Goal: Information Seeking & Learning: Find specific page/section

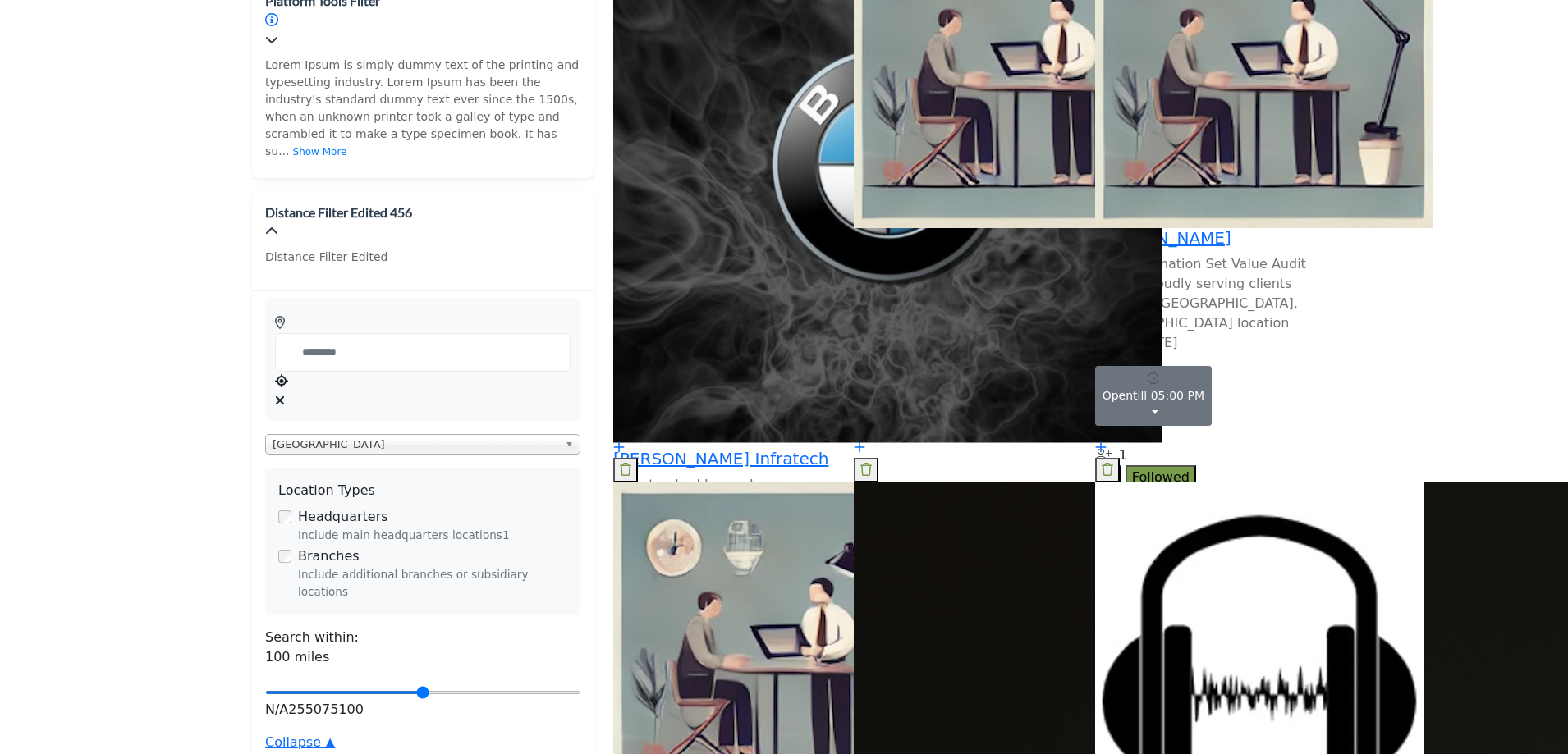
scroll to position [1149, 0]
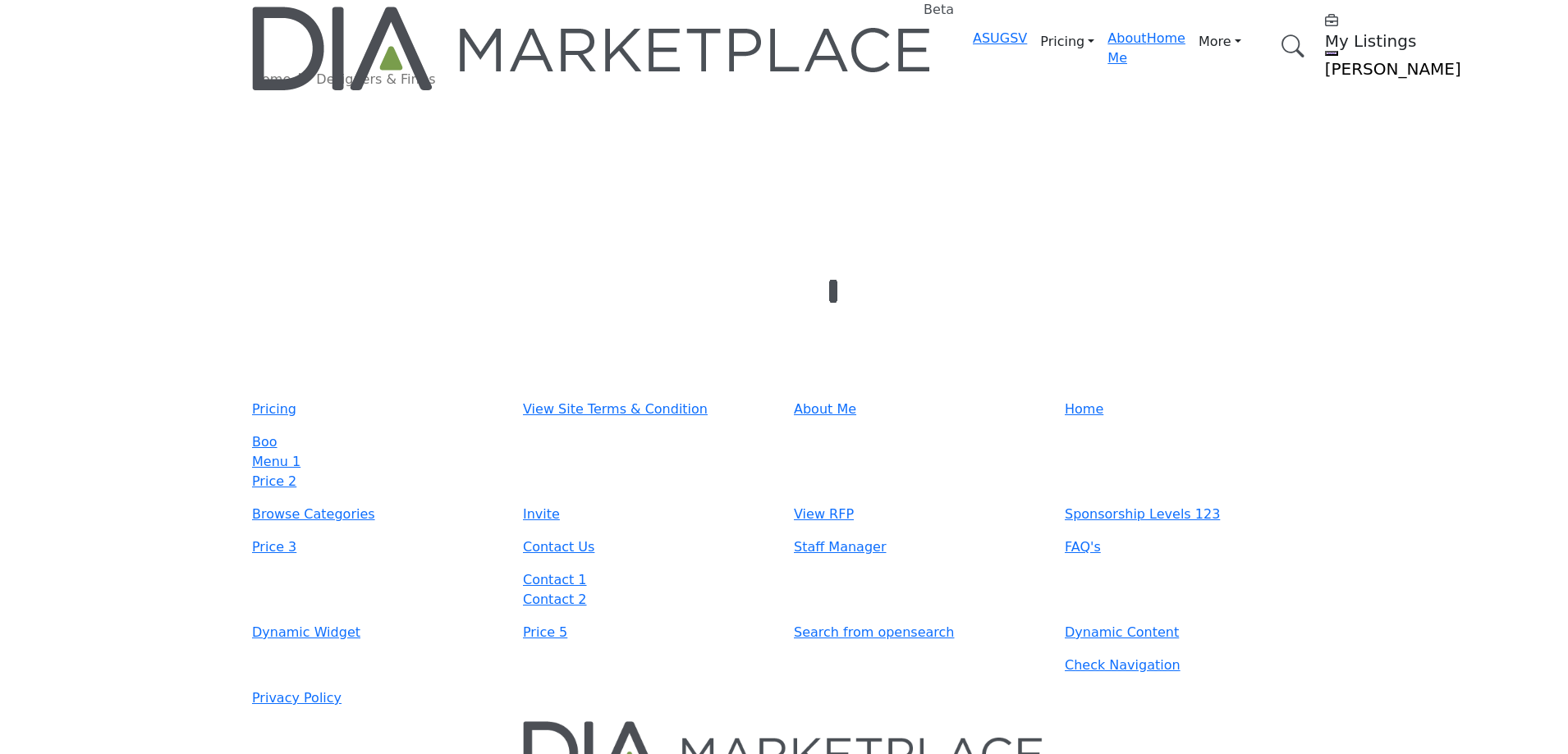
type input "**********"
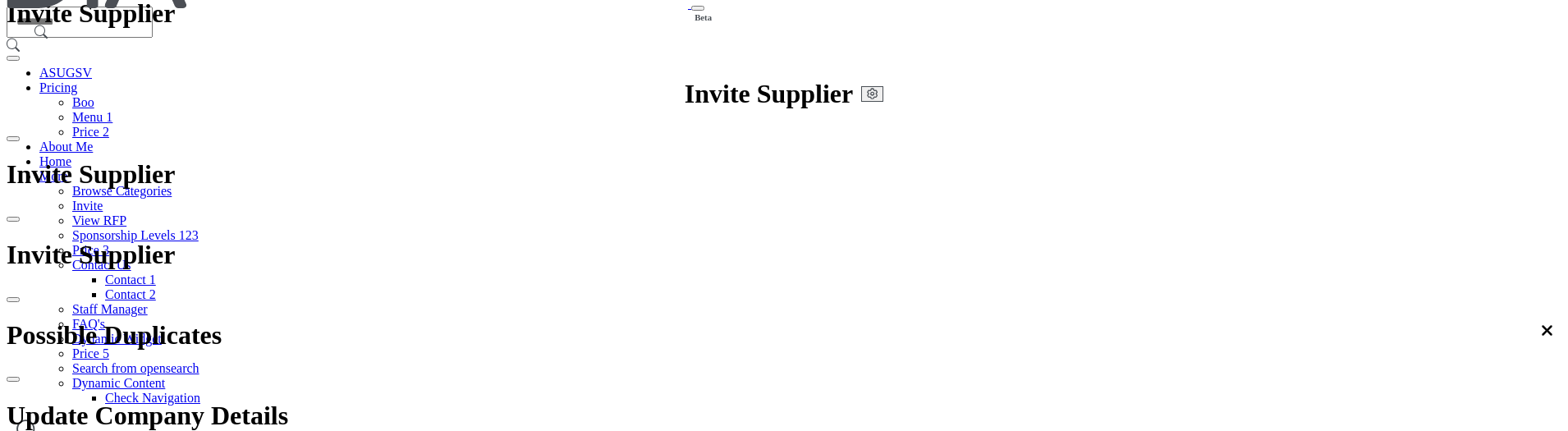
scroll to position [164, 0]
